Goal: Find specific page/section

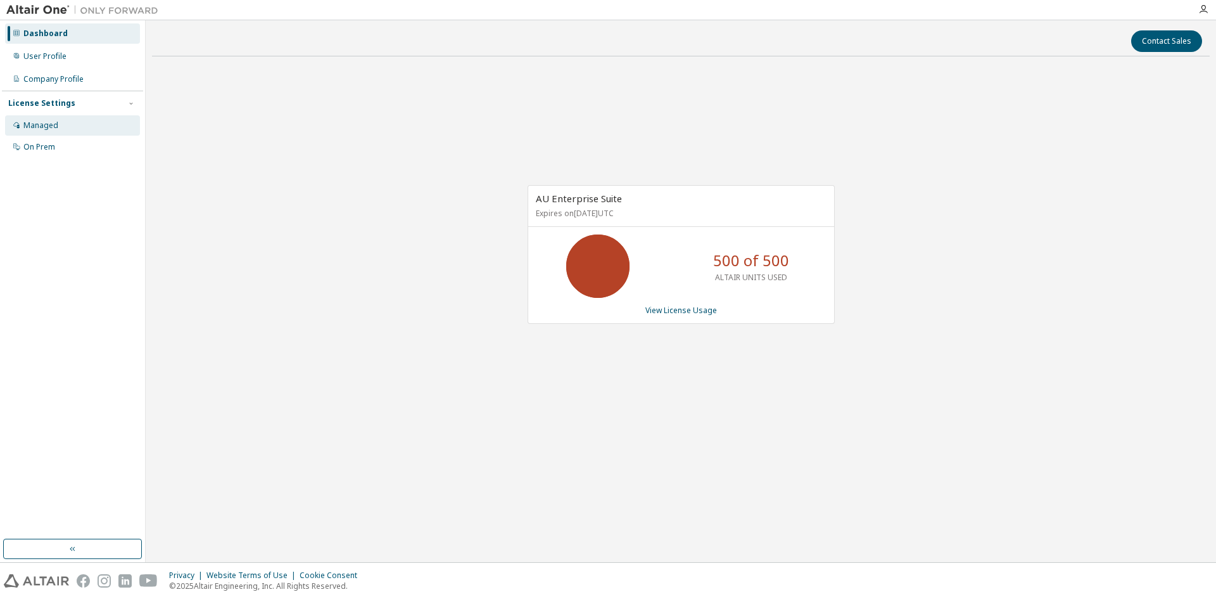
click at [44, 125] on div "Managed" at bounding box center [40, 125] width 35 height 10
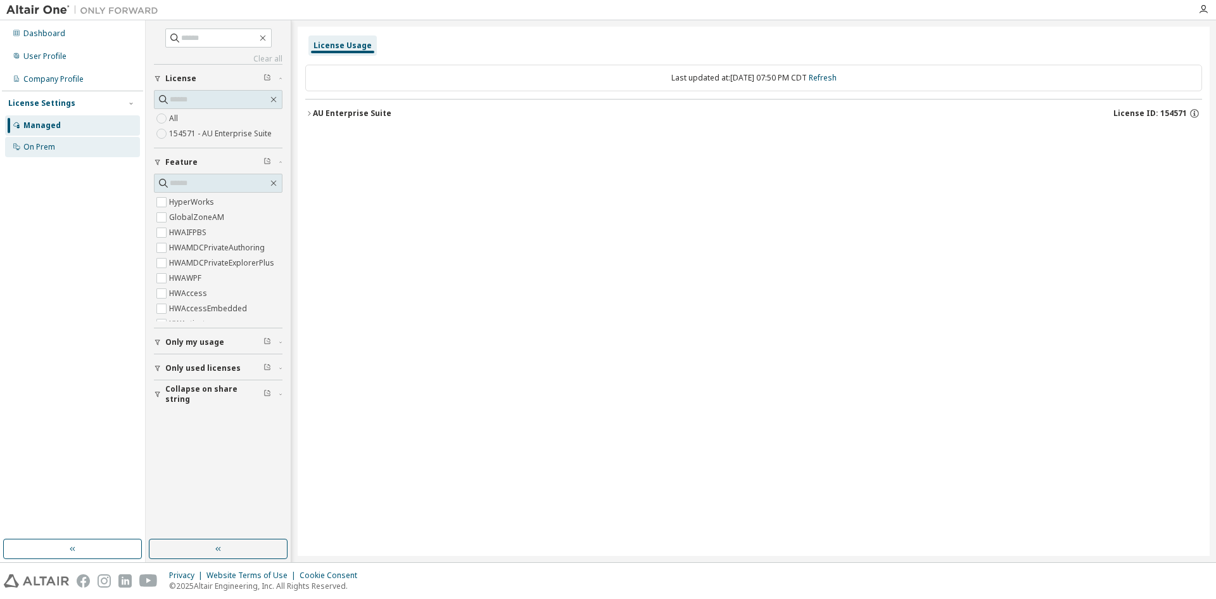
click at [44, 141] on div "On Prem" at bounding box center [72, 147] width 135 height 20
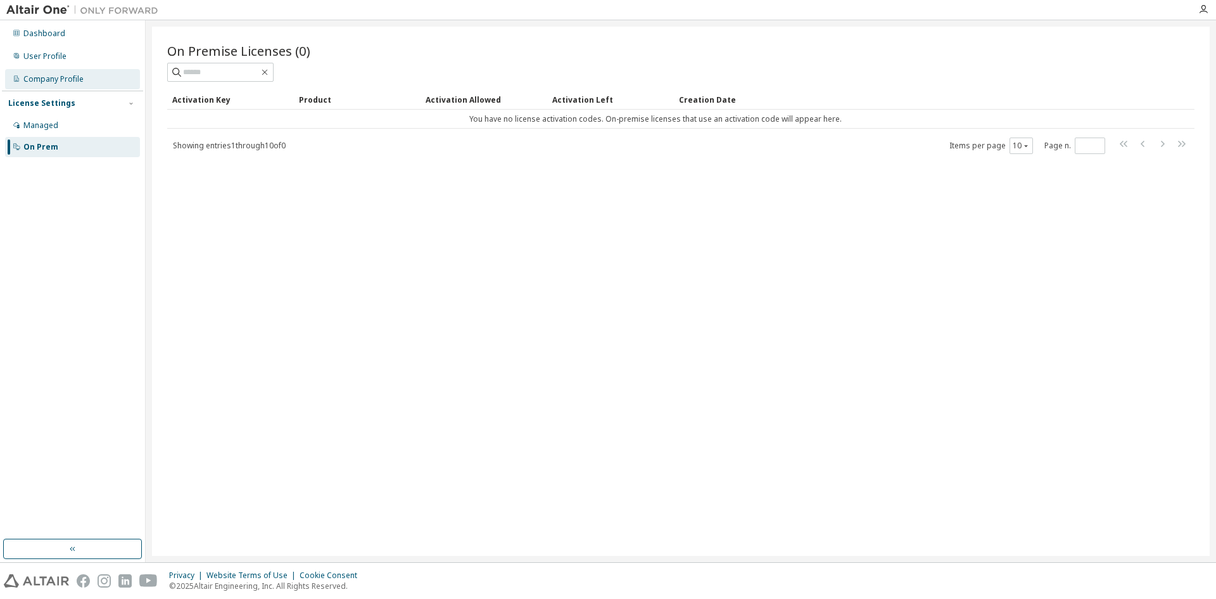
click at [59, 81] on div "Company Profile" at bounding box center [53, 79] width 60 height 10
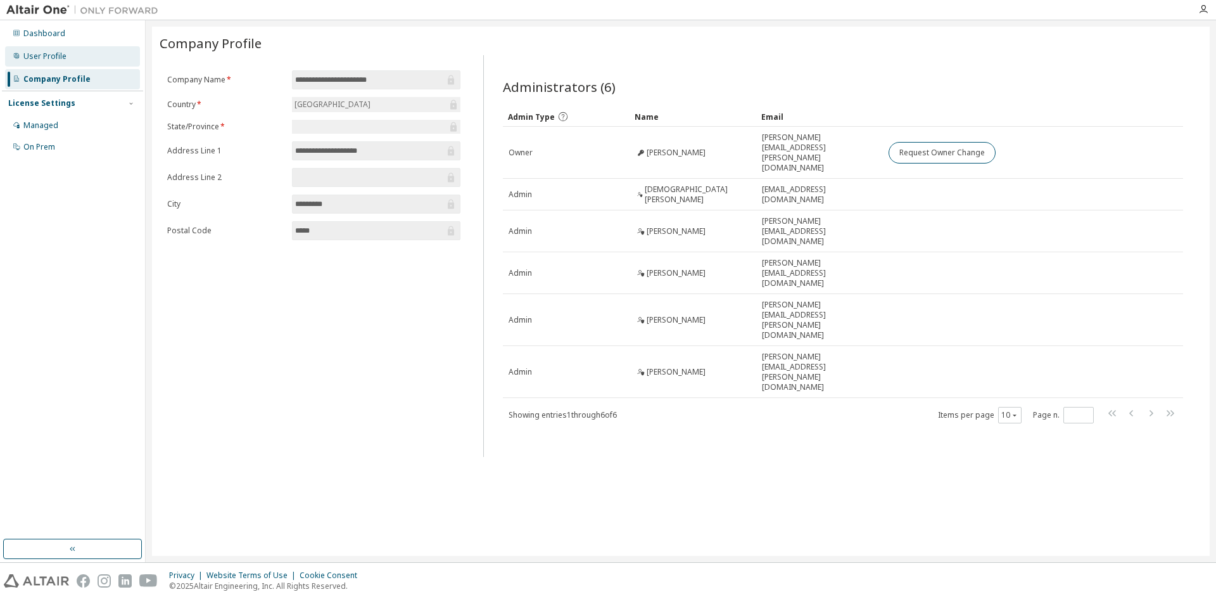
click at [75, 52] on div "User Profile" at bounding box center [72, 56] width 135 height 20
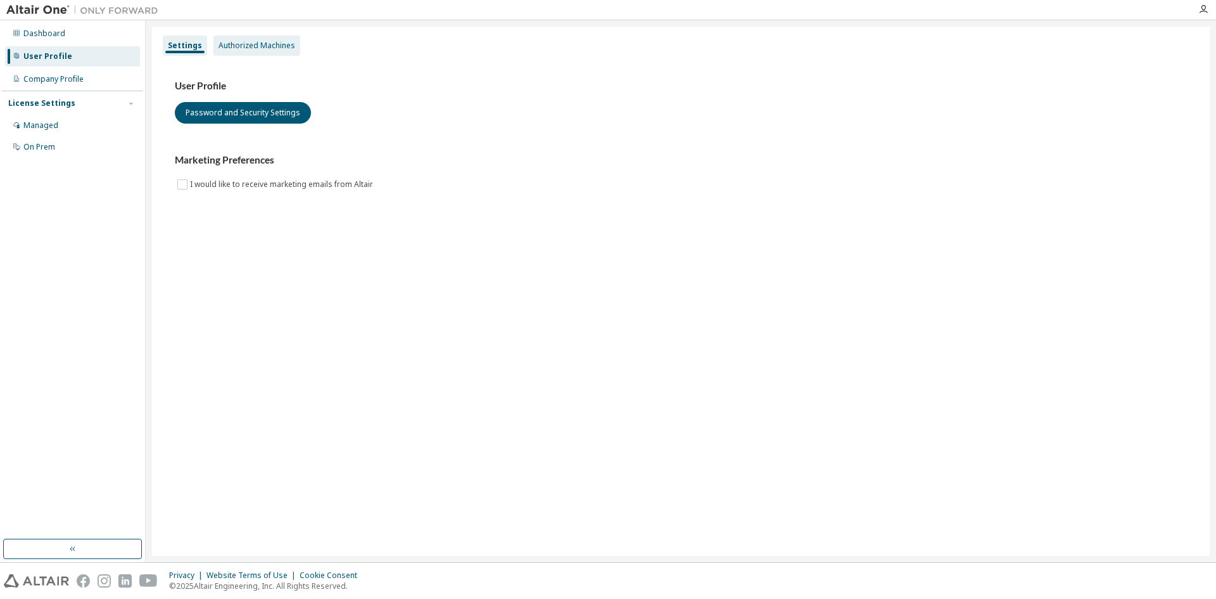
click at [279, 45] on div "Authorized Machines" at bounding box center [257, 46] width 77 height 10
